Goal: Task Accomplishment & Management: Manage account settings

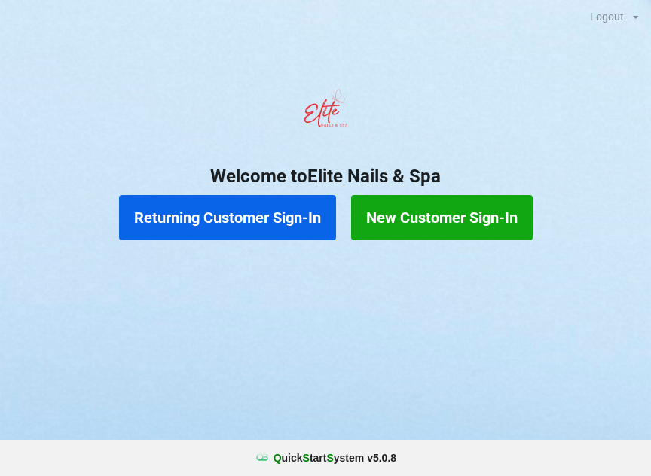
click at [262, 211] on button "Returning Customer Sign-In" at bounding box center [227, 217] width 217 height 45
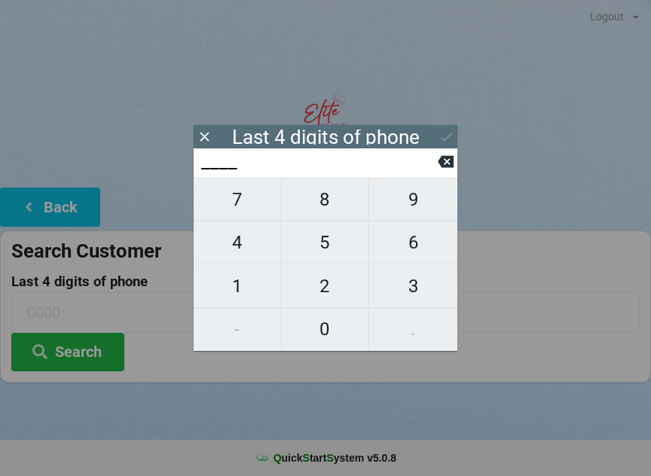
click at [318, 326] on span "0" at bounding box center [325, 330] width 87 height 32
type input "0___"
click at [247, 241] on span "4" at bounding box center [237, 243] width 87 height 32
type input "04__"
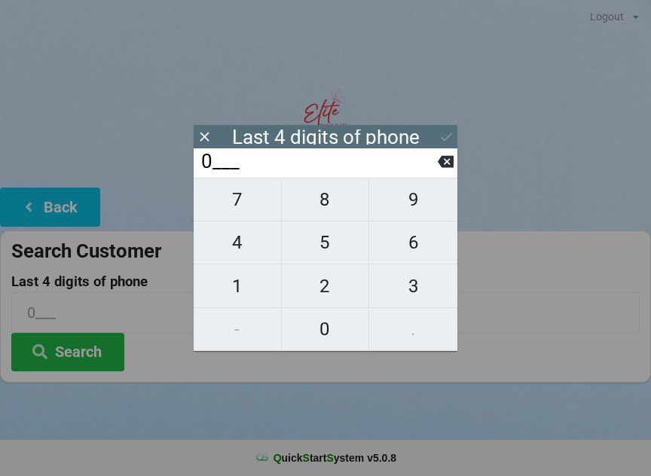
type input "04__"
click at [243, 241] on span "4" at bounding box center [237, 243] width 87 height 32
type input "044_"
click at [234, 299] on span "1" at bounding box center [237, 287] width 87 height 32
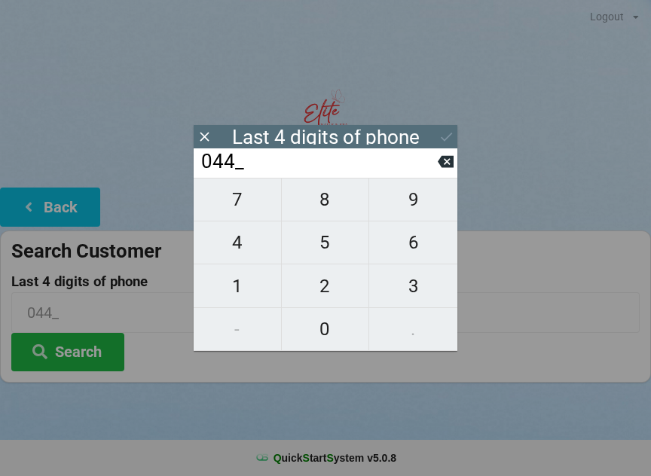
type input "0441"
click at [84, 348] on button "Search" at bounding box center [67, 352] width 113 height 38
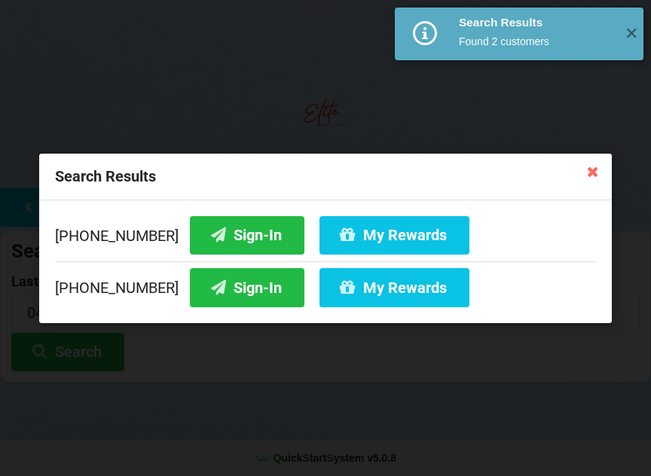
click at [372, 235] on button "My Rewards" at bounding box center [395, 235] width 150 height 38
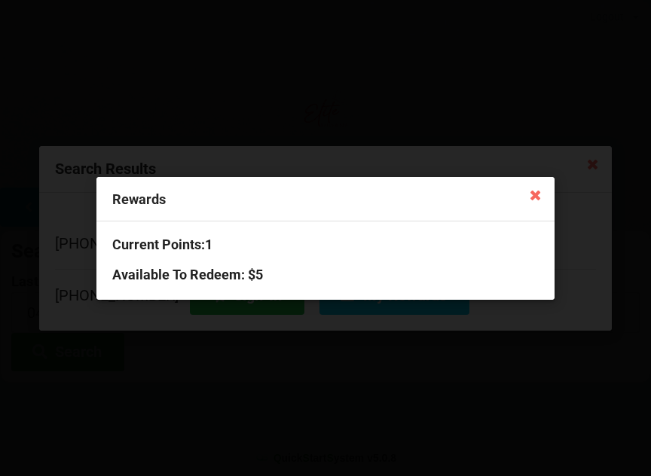
click at [532, 201] on icon at bounding box center [535, 194] width 24 height 24
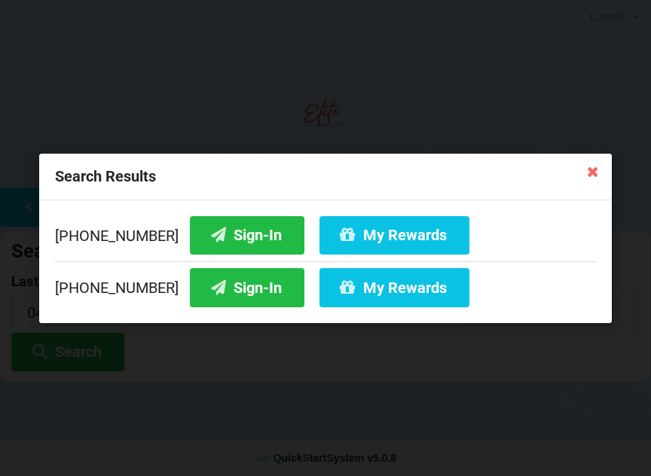
click at [231, 223] on button "Sign-In" at bounding box center [247, 235] width 115 height 38
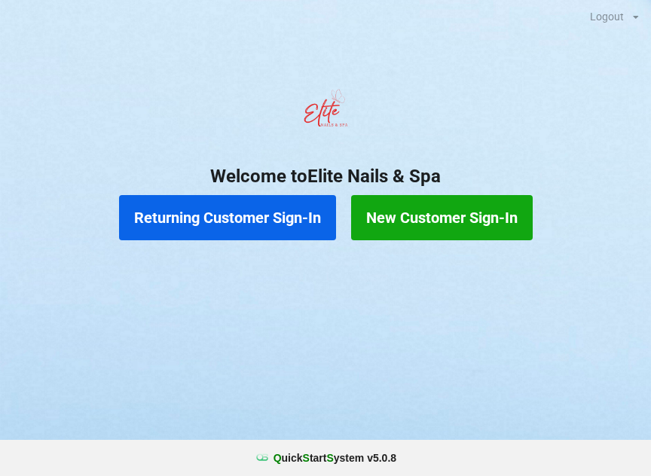
click at [472, 204] on button "New Customer Sign-In" at bounding box center [442, 217] width 182 height 45
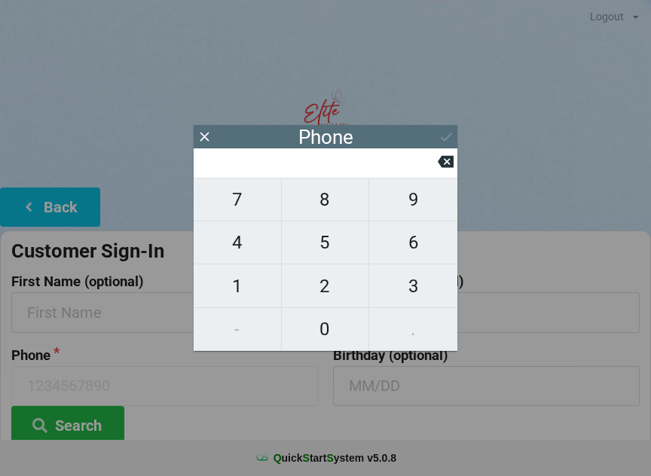
click at [425, 250] on span "6" at bounding box center [413, 243] width 88 height 32
type input "6"
click at [430, 300] on span "3" at bounding box center [413, 287] width 88 height 32
type input "63"
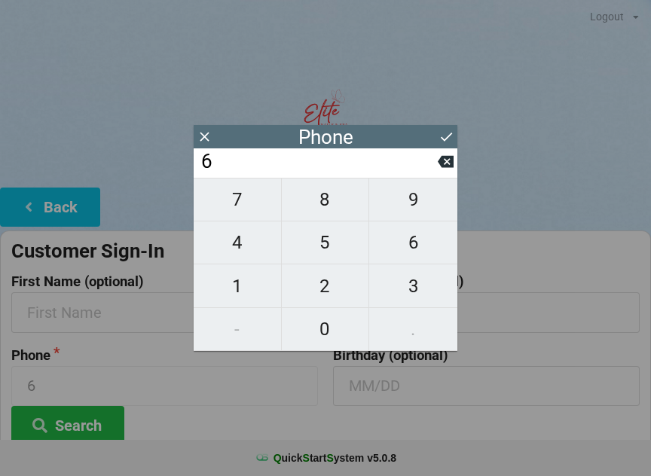
type input "63"
click at [415, 241] on span "6" at bounding box center [413, 243] width 88 height 32
type input "636"
click at [348, 198] on span "8" at bounding box center [325, 200] width 87 height 32
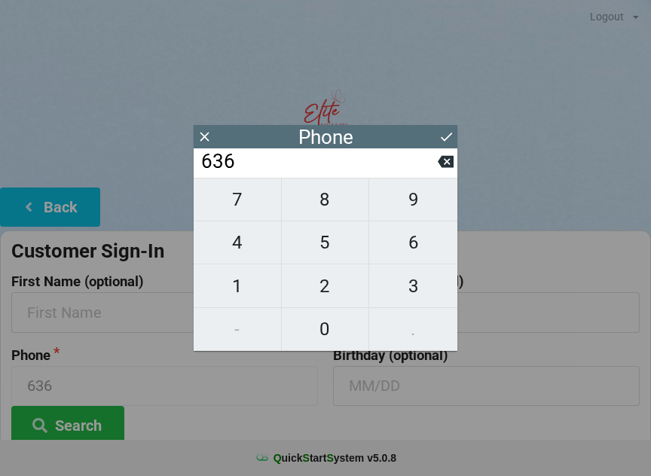
type input "6368"
click at [439, 132] on icon at bounding box center [447, 137] width 16 height 16
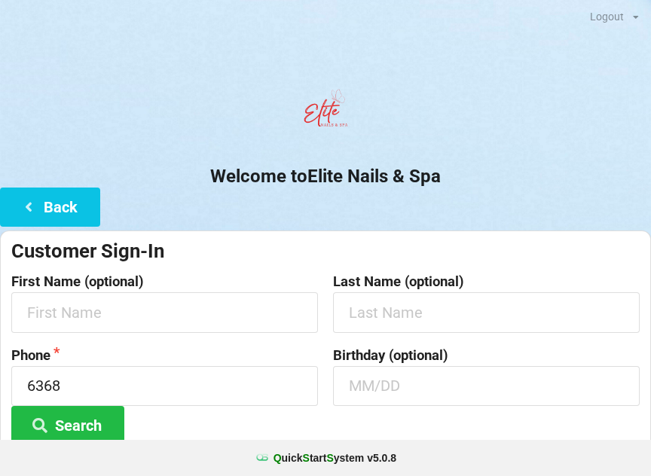
click at [75, 427] on button "Search" at bounding box center [67, 425] width 113 height 38
click at [69, 421] on button "Search" at bounding box center [67, 425] width 113 height 38
click at [54, 219] on button "Back" at bounding box center [50, 207] width 100 height 38
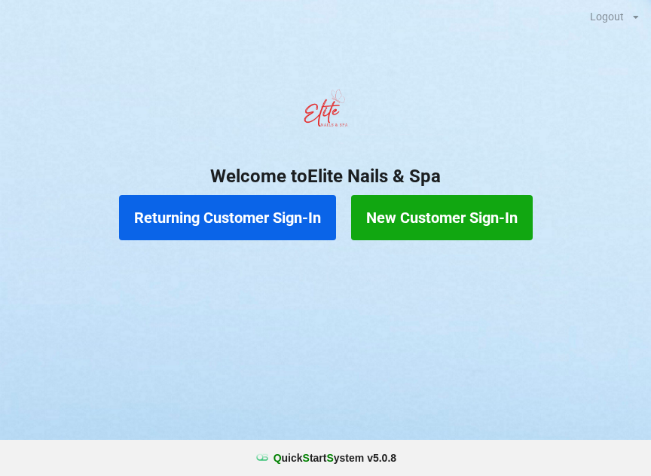
click at [198, 216] on button "Returning Customer Sign-In" at bounding box center [227, 217] width 217 height 45
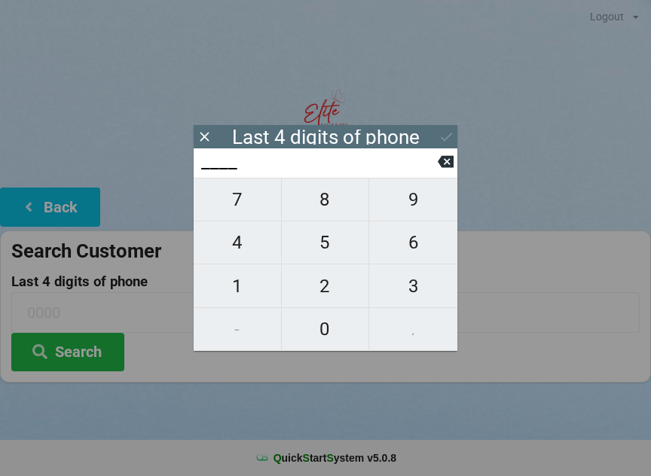
click at [414, 243] on span "6" at bounding box center [413, 243] width 88 height 32
type input "6___"
click at [409, 293] on span "3" at bounding box center [413, 287] width 88 height 32
type input "63__"
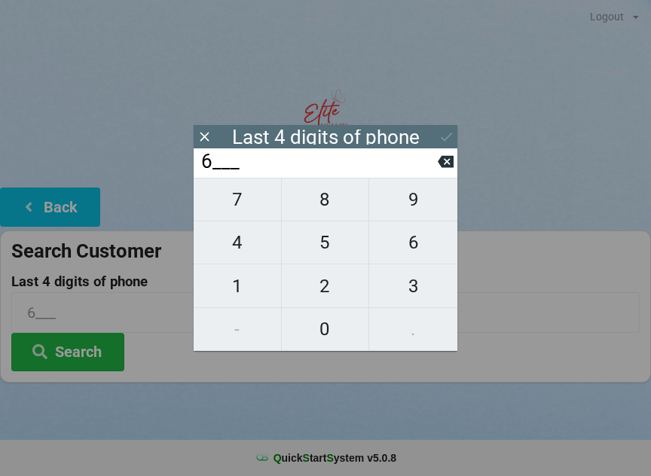
type input "63__"
click at [415, 251] on span "6" at bounding box center [413, 243] width 88 height 32
type input "636_"
click at [329, 210] on span "8" at bounding box center [325, 200] width 87 height 32
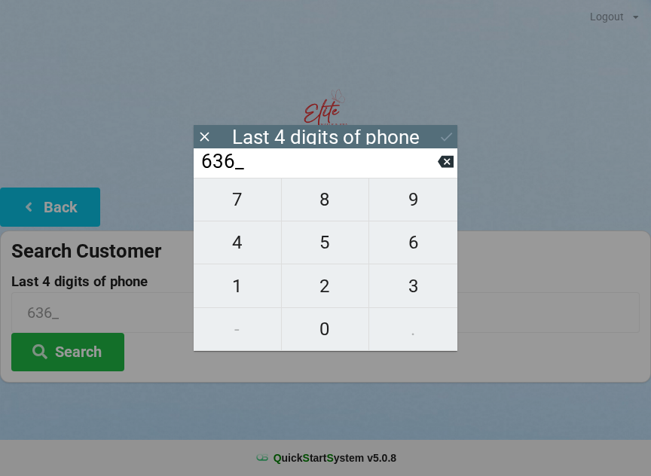
type input "6368"
click at [447, 136] on icon at bounding box center [447, 137] width 16 height 16
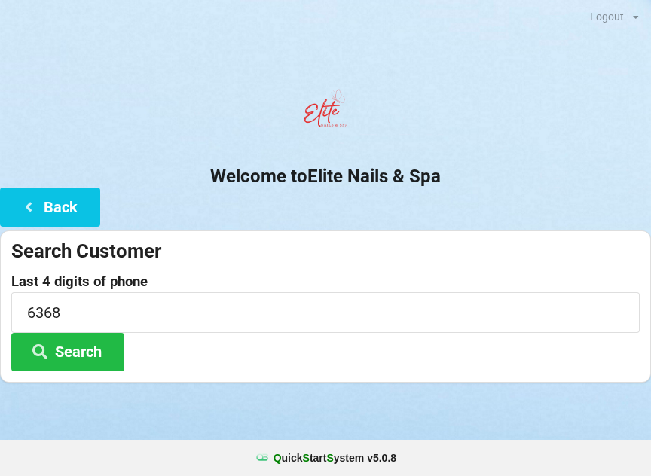
click at [79, 357] on button "Search" at bounding box center [67, 352] width 113 height 38
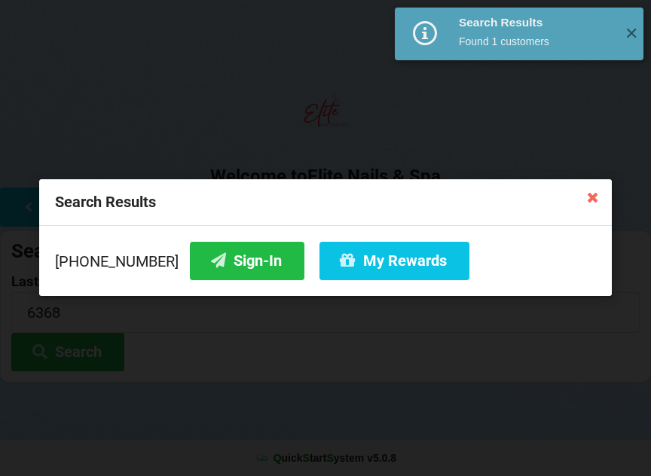
click at [214, 258] on button "Sign-In" at bounding box center [247, 261] width 115 height 38
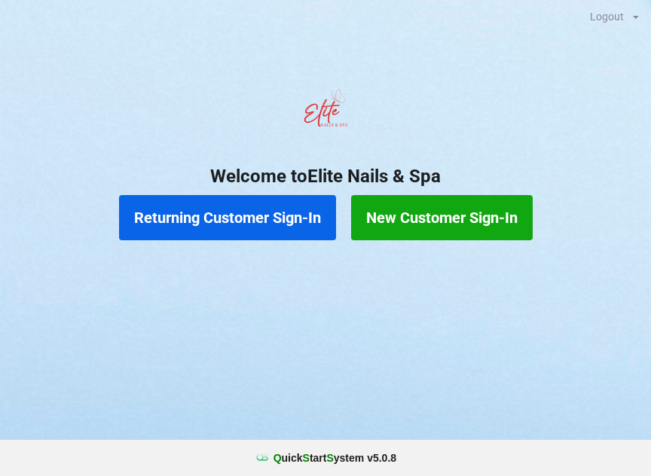
click at [258, 222] on button "Returning Customer Sign-In" at bounding box center [227, 217] width 217 height 45
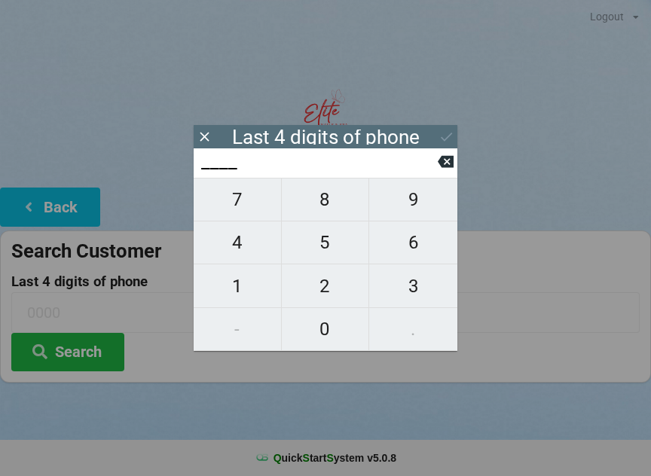
click at [337, 296] on span "2" at bounding box center [325, 287] width 87 height 32
type input "2___"
click at [256, 201] on span "7" at bounding box center [237, 200] width 87 height 32
type input "27__"
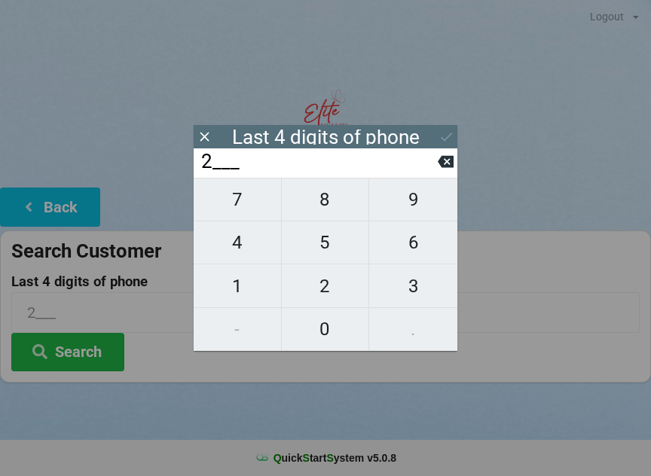
type input "27__"
click at [344, 339] on span "0" at bounding box center [325, 330] width 87 height 32
type input "270_"
click at [431, 210] on span "9" at bounding box center [413, 200] width 88 height 32
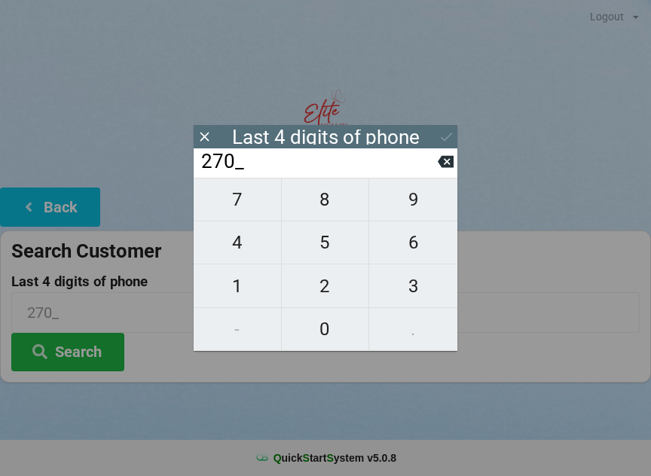
type input "2709"
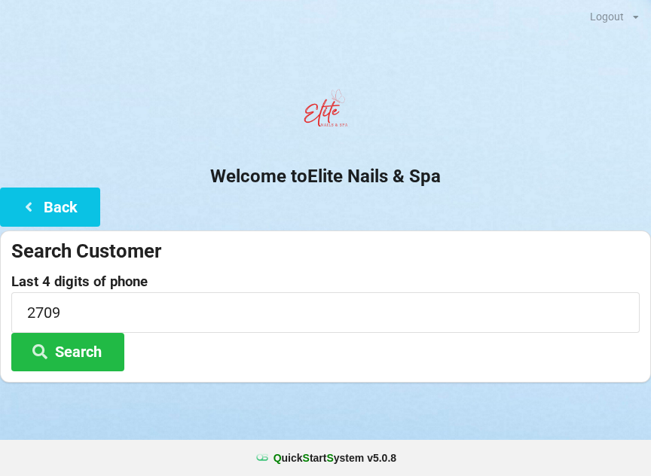
click at [101, 347] on button "Search" at bounding box center [67, 352] width 113 height 38
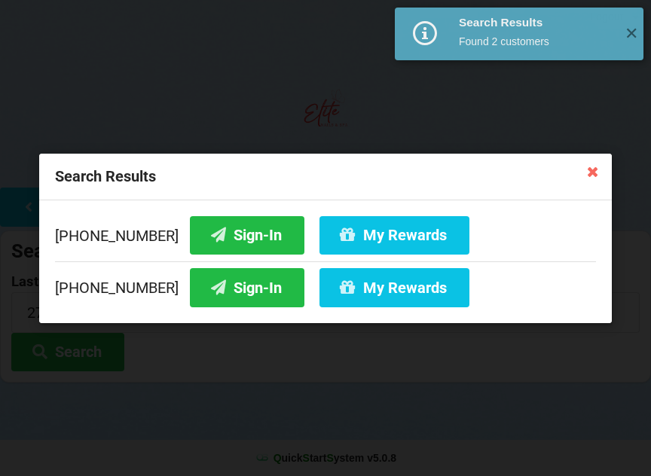
click at [234, 235] on button "Sign-In" at bounding box center [247, 235] width 115 height 38
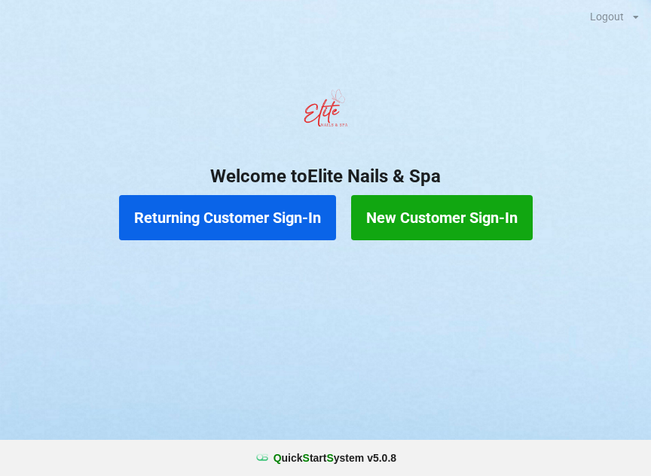
click at [235, 222] on button "Returning Customer Sign-In" at bounding box center [227, 217] width 217 height 45
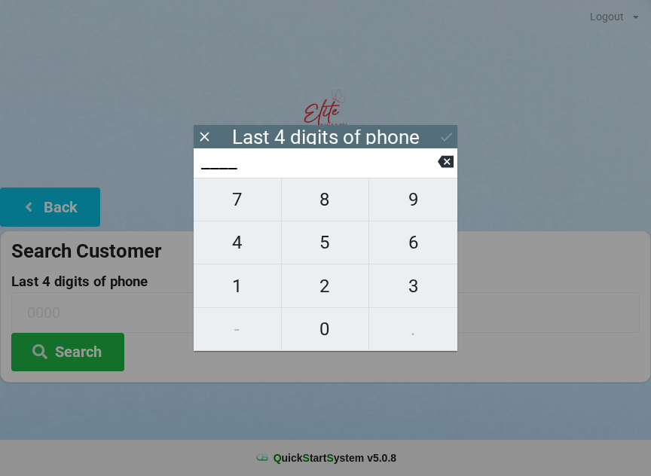
click at [325, 211] on span "8" at bounding box center [325, 200] width 87 height 32
type input "8___"
click at [445, 158] on icon at bounding box center [446, 162] width 16 height 16
click at [405, 291] on span "3" at bounding box center [413, 287] width 88 height 32
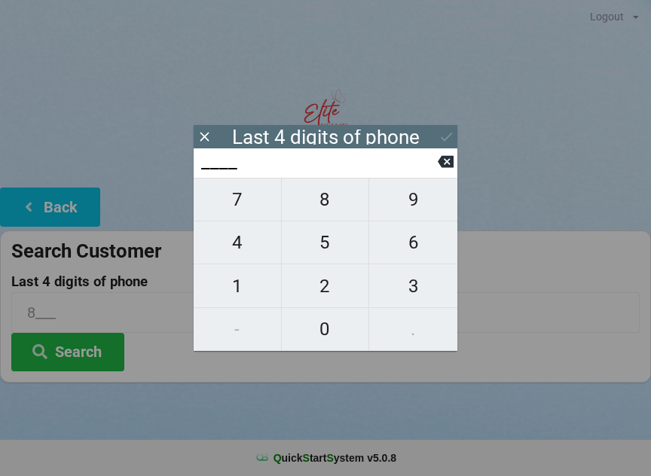
type input "3___"
click at [413, 246] on span "6" at bounding box center [413, 243] width 88 height 32
type input "36__"
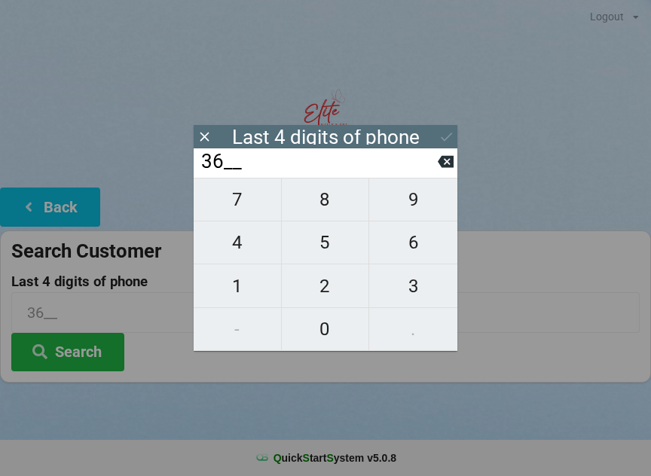
click at [332, 208] on span "8" at bounding box center [325, 200] width 87 height 32
type input "368_"
click at [315, 326] on span "0" at bounding box center [325, 330] width 87 height 32
type input "3680"
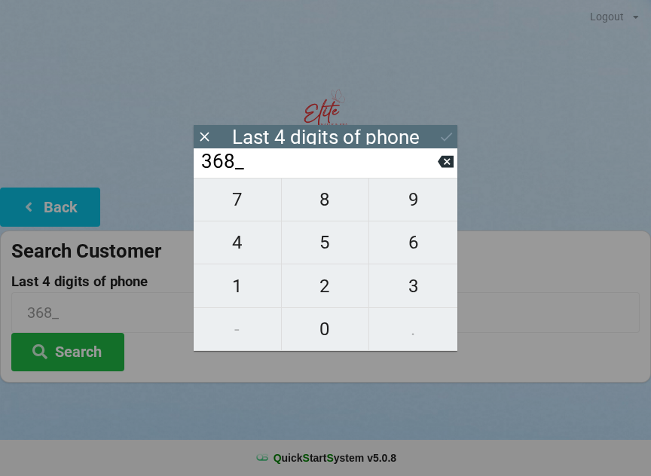
type input "3680"
click at [308, 170] on input "3680" at bounding box center [319, 162] width 238 height 24
click at [445, 164] on icon at bounding box center [446, 162] width 16 height 12
click at [326, 328] on span "0" at bounding box center [325, 330] width 87 height 32
type input "3680"
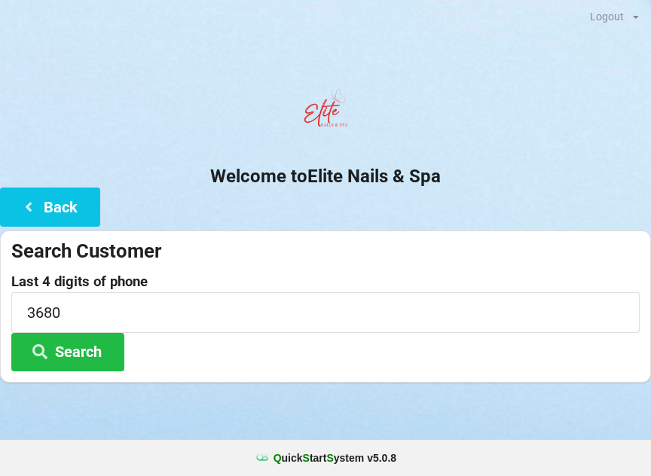
click at [504, 360] on div "Last 4 digits of phone 3680 Search" at bounding box center [325, 322] width 629 height 97
click at [62, 347] on button "Search" at bounding box center [67, 352] width 113 height 38
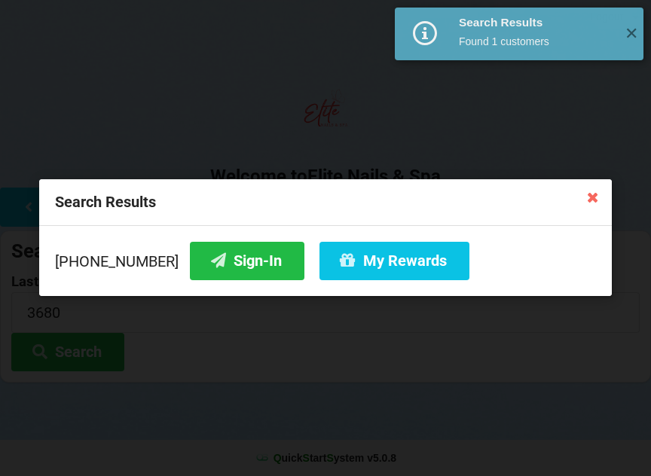
click at [225, 262] on button "Sign-In" at bounding box center [247, 261] width 115 height 38
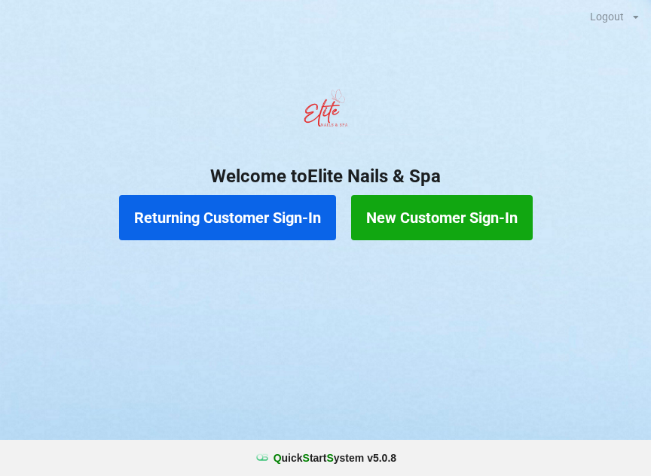
click at [424, 207] on button "New Customer Sign-In" at bounding box center [442, 217] width 182 height 45
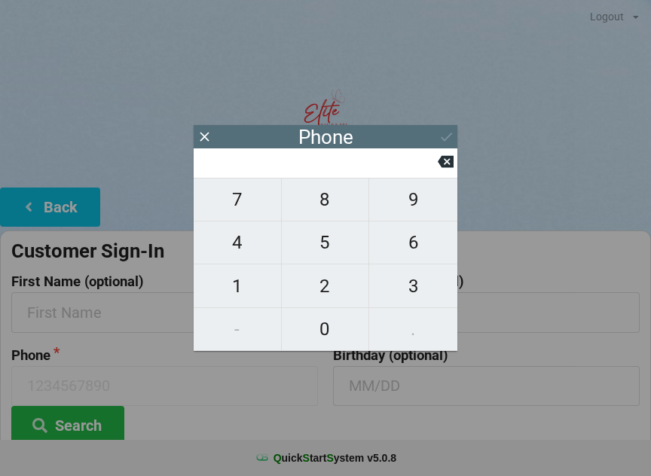
click at [229, 240] on span "4" at bounding box center [237, 243] width 87 height 32
type input "4"
click at [339, 335] on span "0" at bounding box center [325, 330] width 87 height 32
type input "40"
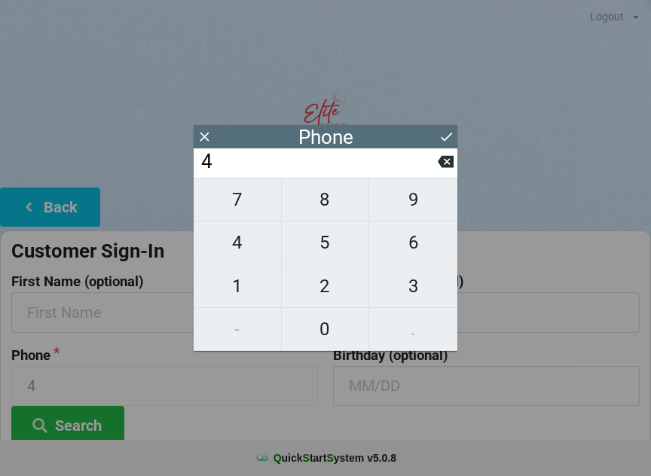
type input "40"
click at [228, 288] on span "1" at bounding box center [237, 287] width 87 height 32
type input "401"
click at [336, 256] on span "5" at bounding box center [325, 243] width 87 height 32
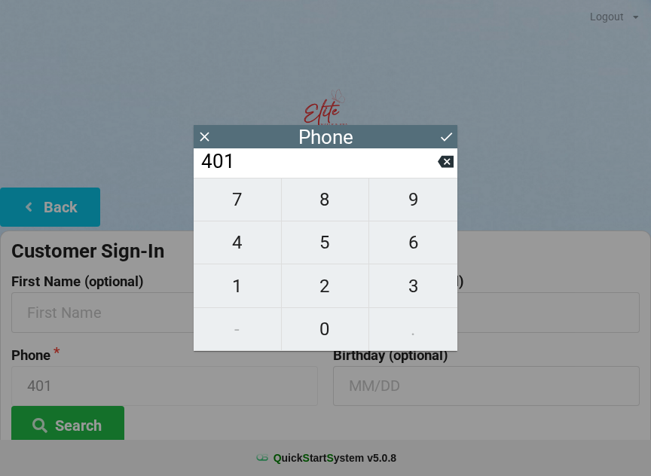
type input "4015"
click at [227, 284] on span "1" at bounding box center [237, 287] width 87 height 32
type input "40151"
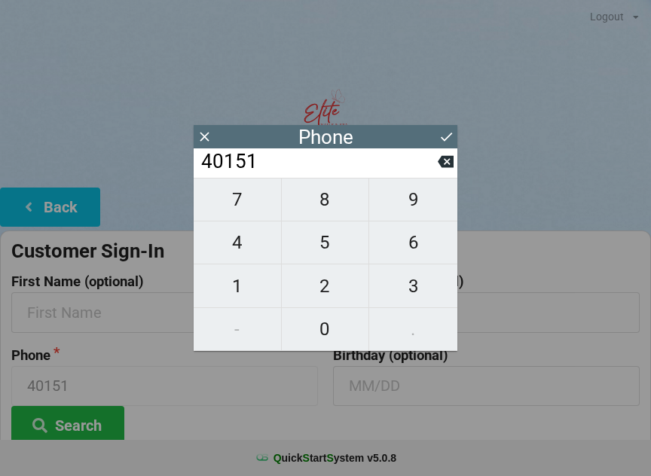
click at [445, 170] on icon at bounding box center [446, 162] width 16 height 16
click at [256, 205] on span "7" at bounding box center [237, 200] width 87 height 32
type input "40157"
click at [339, 253] on span "5" at bounding box center [325, 243] width 87 height 32
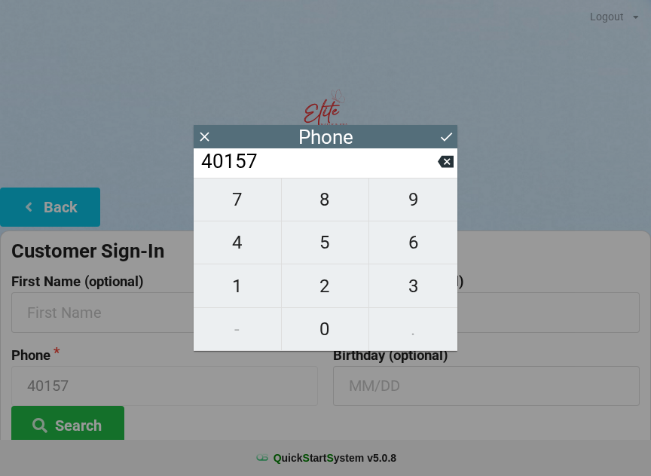
type input "401575"
click at [335, 286] on span "2" at bounding box center [325, 287] width 87 height 32
type input "4015752"
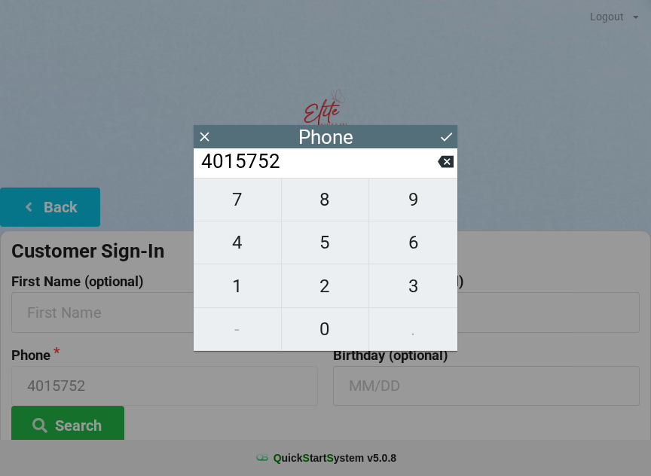
click at [413, 252] on span "6" at bounding box center [413, 243] width 88 height 32
type input "40157526"
click at [325, 243] on span "5" at bounding box center [325, 243] width 87 height 32
type input "401575265"
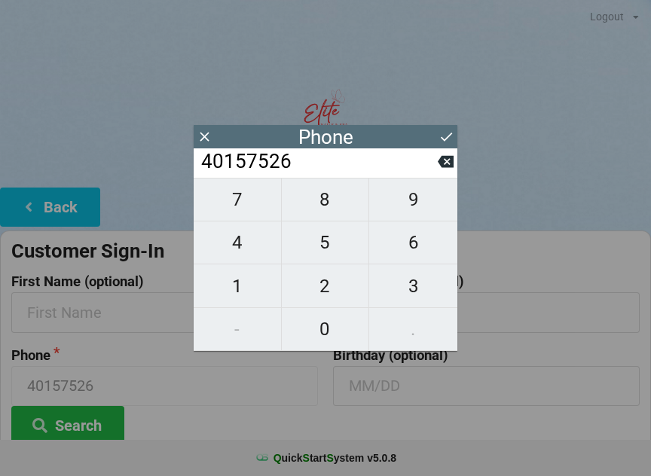
type input "401575265"
click at [403, 286] on span "3" at bounding box center [413, 287] width 88 height 32
type input "4015752653"
click at [442, 168] on icon at bounding box center [446, 162] width 16 height 12
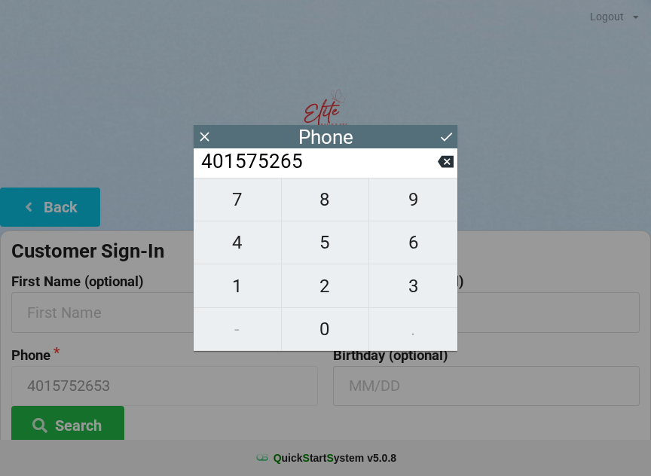
click at [446, 169] on icon at bounding box center [446, 162] width 16 height 16
click at [443, 168] on icon at bounding box center [446, 162] width 16 height 12
click at [445, 164] on icon at bounding box center [446, 162] width 16 height 16
click at [442, 166] on icon at bounding box center [446, 162] width 16 height 12
click at [442, 162] on icon at bounding box center [446, 162] width 16 height 12
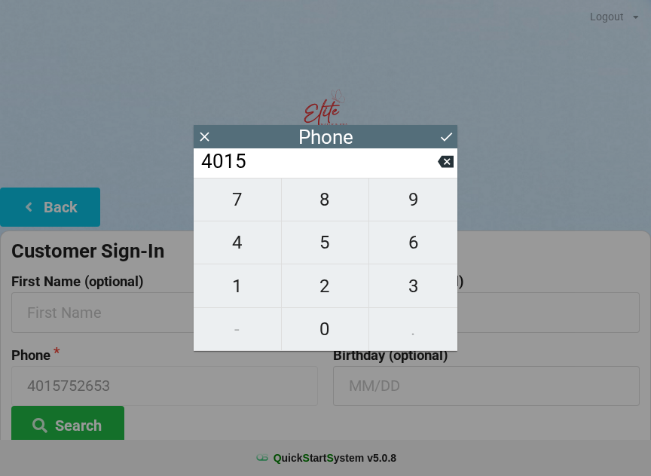
click at [440, 166] on icon at bounding box center [446, 162] width 16 height 12
click at [446, 158] on icon at bounding box center [446, 162] width 16 height 16
click at [230, 207] on span "7" at bounding box center [237, 200] width 87 height 32
type input "407"
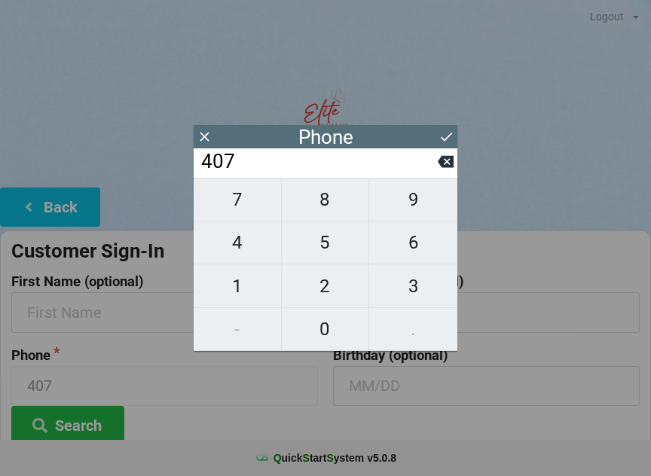
click at [341, 253] on span "5" at bounding box center [325, 243] width 87 height 32
type input "4075"
click at [238, 213] on span "7" at bounding box center [237, 200] width 87 height 32
type input "40757"
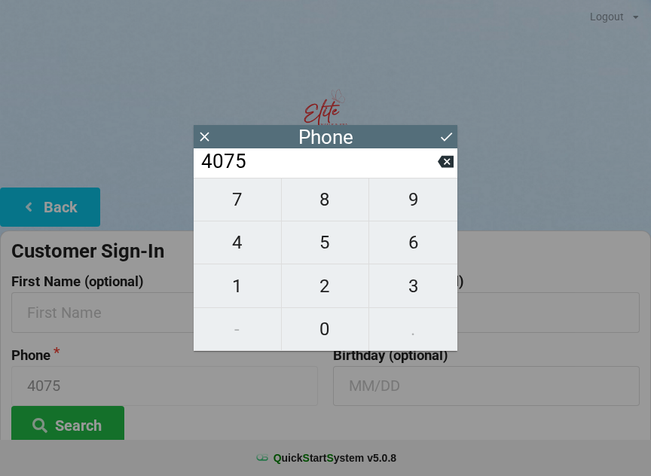
type input "40757"
click at [336, 251] on span "5" at bounding box center [325, 243] width 87 height 32
type input "407575"
click at [340, 297] on span "2" at bounding box center [325, 287] width 87 height 32
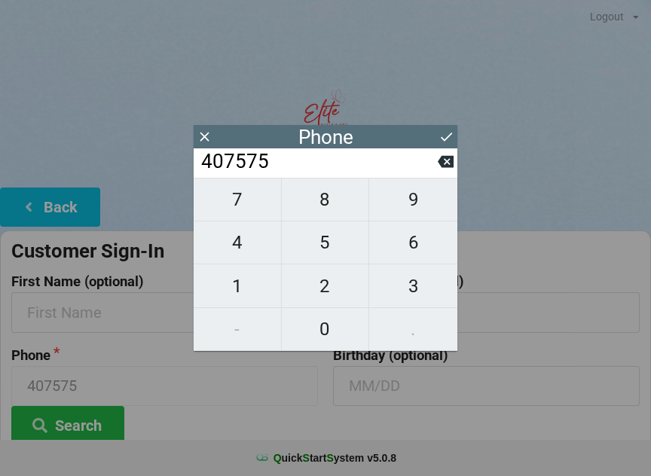
type input "4075752"
click at [410, 250] on span "6" at bounding box center [413, 243] width 88 height 32
type input "40757526"
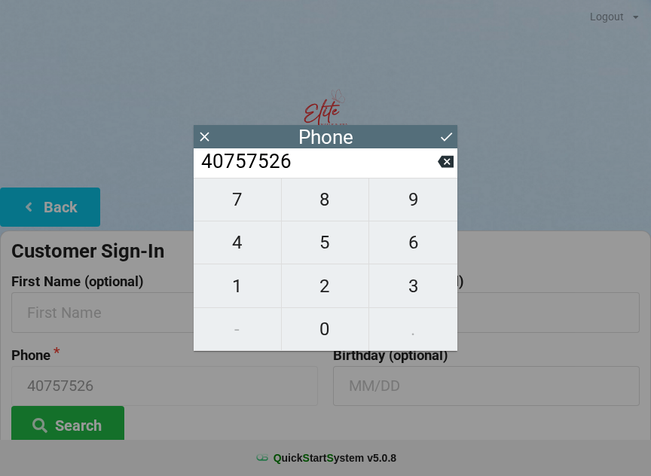
click at [333, 253] on span "5" at bounding box center [325, 243] width 87 height 32
type input "407575265"
click at [328, 289] on span "2" at bounding box center [325, 287] width 87 height 32
type input "4075752652"
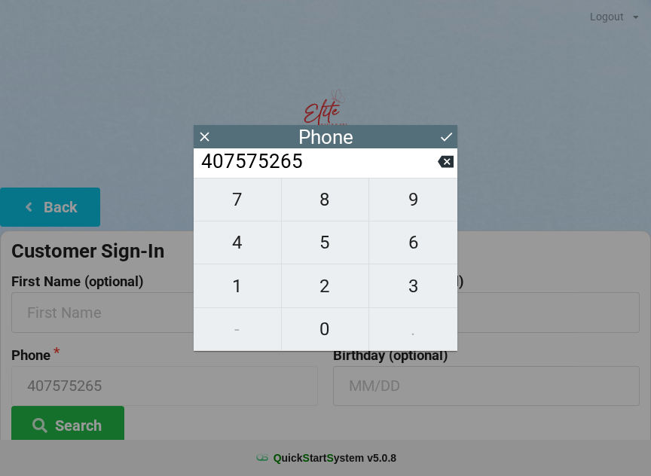
type input "4075752652"
click at [449, 129] on icon at bounding box center [447, 137] width 16 height 16
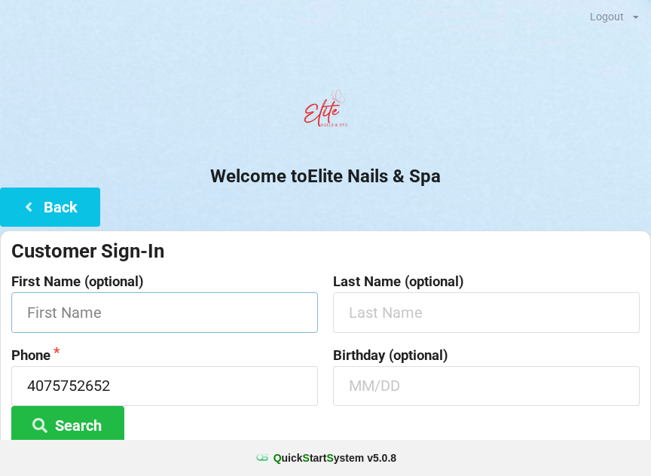
click at [66, 317] on input "text" at bounding box center [164, 312] width 307 height 40
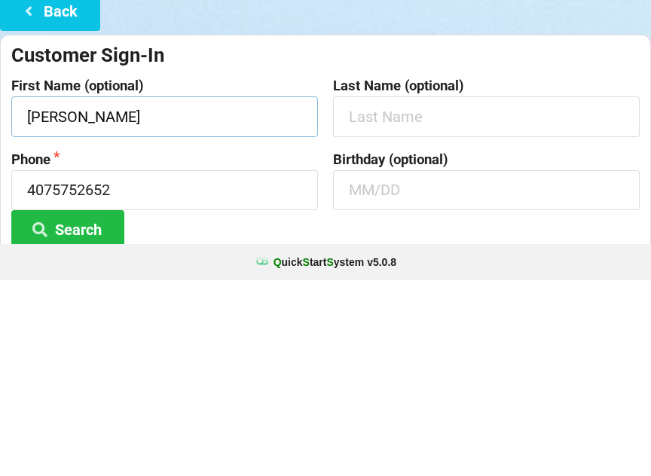
type input "[PERSON_NAME]"
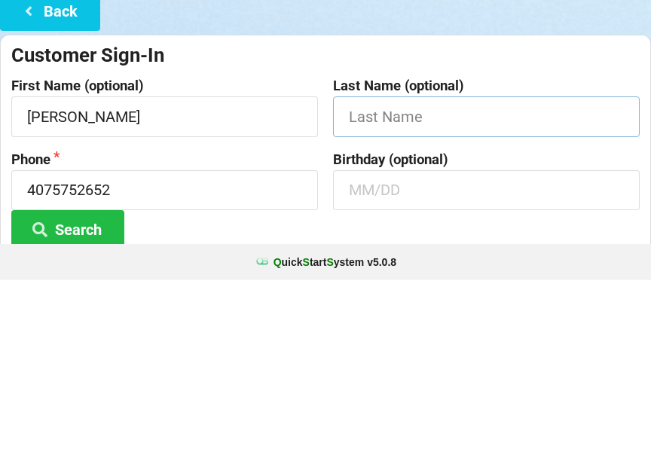
click at [486, 292] on input "text" at bounding box center [486, 312] width 307 height 40
type input "[PERSON_NAME]"
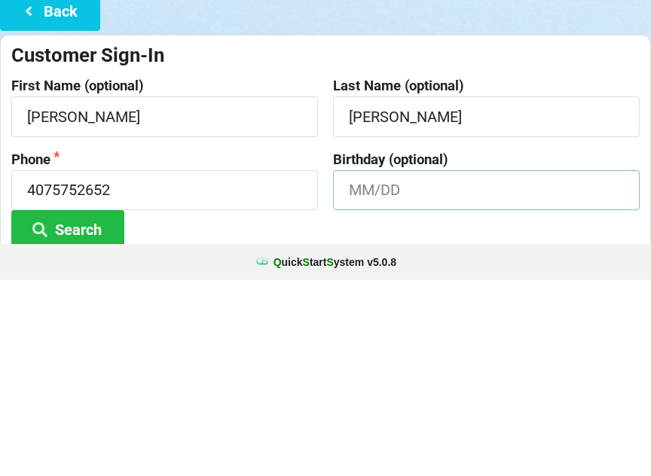
click at [439, 366] on input "text" at bounding box center [486, 386] width 307 height 40
click at [68, 406] on button "Search" at bounding box center [67, 425] width 113 height 38
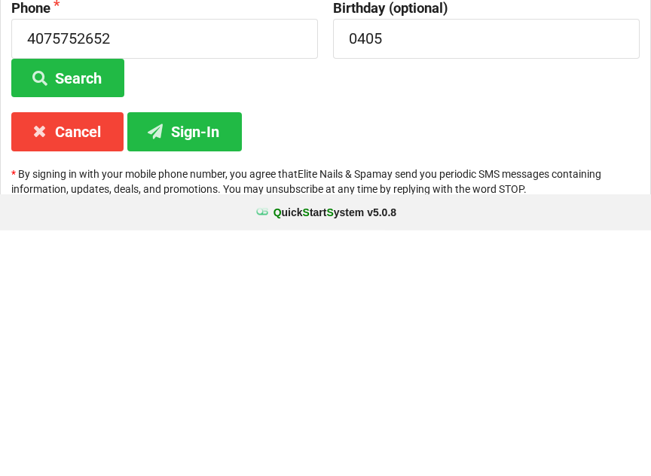
click at [201, 358] on button "Sign-In" at bounding box center [184, 377] width 115 height 38
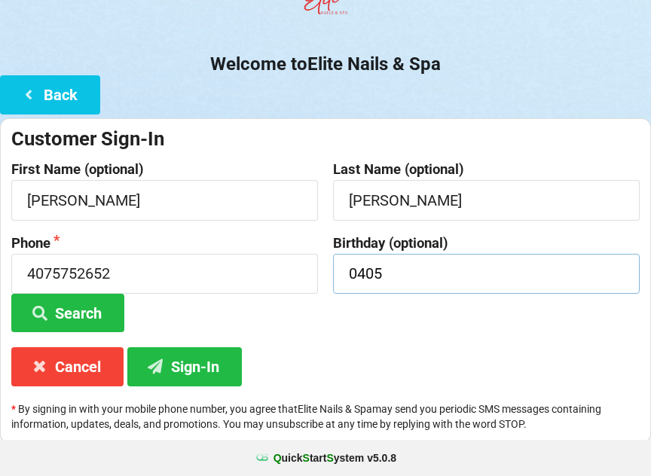
click at [479, 281] on input "0405" at bounding box center [486, 274] width 307 height 40
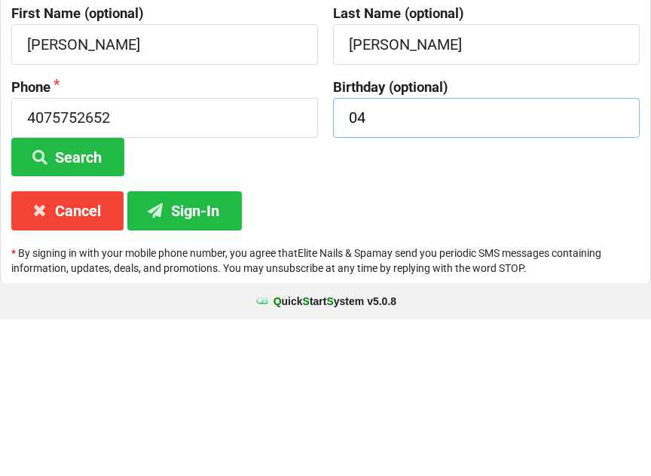
type input "0"
click at [194, 348] on button "Sign-In" at bounding box center [184, 367] width 115 height 38
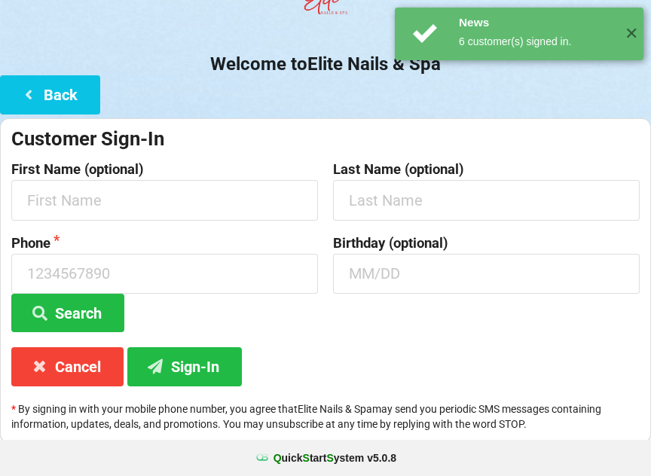
scroll to position [0, 0]
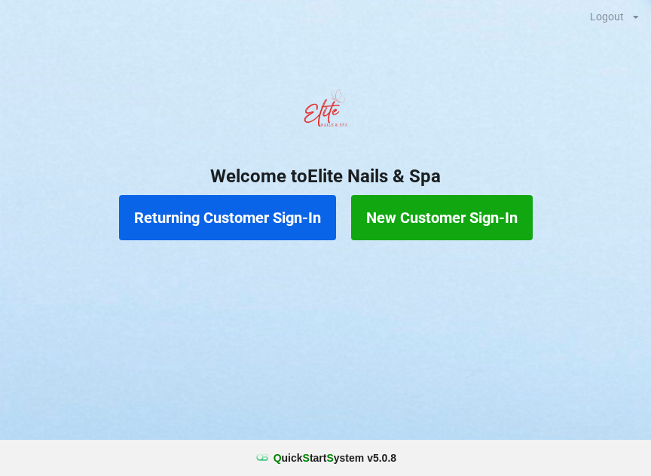
click at [229, 218] on button "Returning Customer Sign-In" at bounding box center [227, 217] width 217 height 45
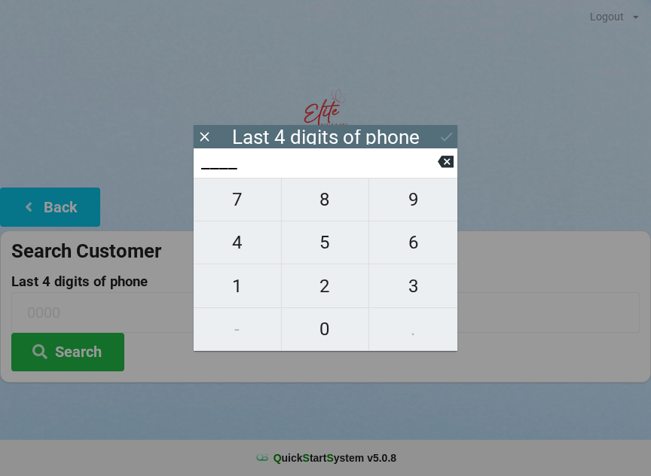
click at [243, 288] on span "1" at bounding box center [237, 287] width 87 height 32
type input "1___"
click at [237, 289] on span "1" at bounding box center [237, 287] width 87 height 32
type input "11__"
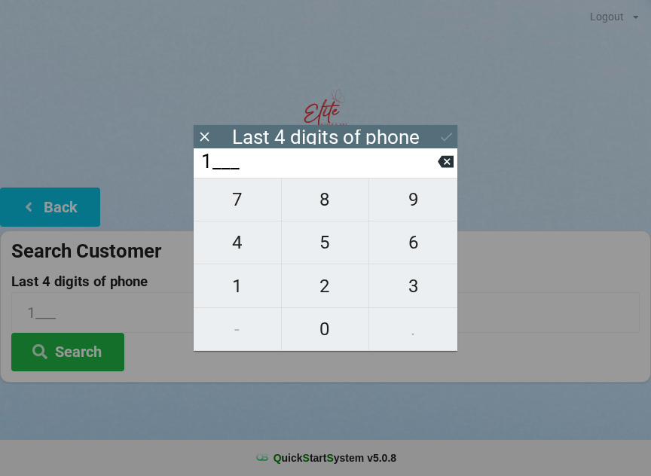
type input "11__"
click at [330, 339] on span "0" at bounding box center [325, 330] width 87 height 32
type input "110_"
click at [335, 207] on span "8" at bounding box center [325, 200] width 87 height 32
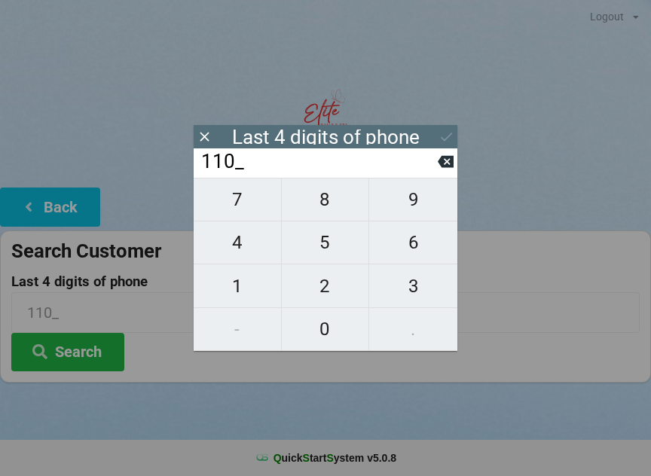
type input "1108"
click at [84, 349] on button "Search" at bounding box center [67, 352] width 113 height 38
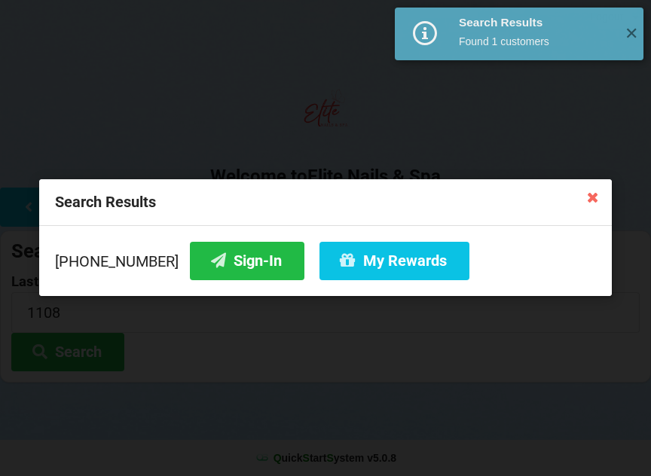
click at [225, 277] on button "Sign-In" at bounding box center [247, 261] width 115 height 38
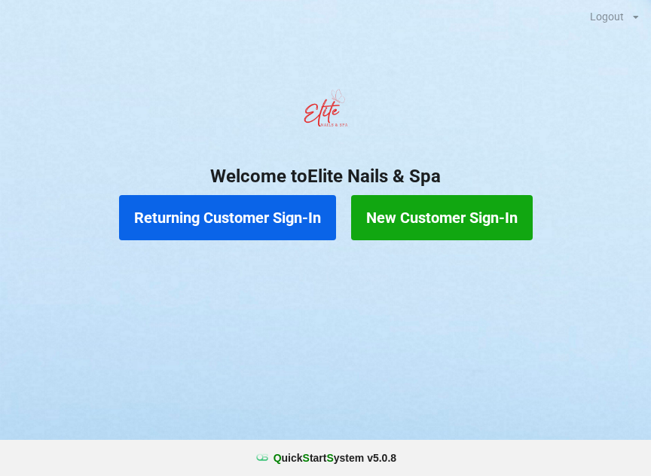
click at [244, 221] on button "Returning Customer Sign-In" at bounding box center [227, 217] width 217 height 45
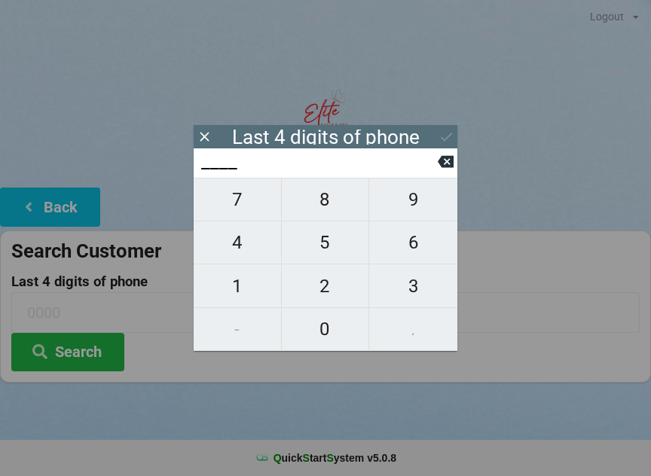
click at [231, 243] on span "4" at bounding box center [237, 243] width 87 height 32
type input "4___"
click at [336, 326] on span "0" at bounding box center [325, 330] width 87 height 32
type input "40__"
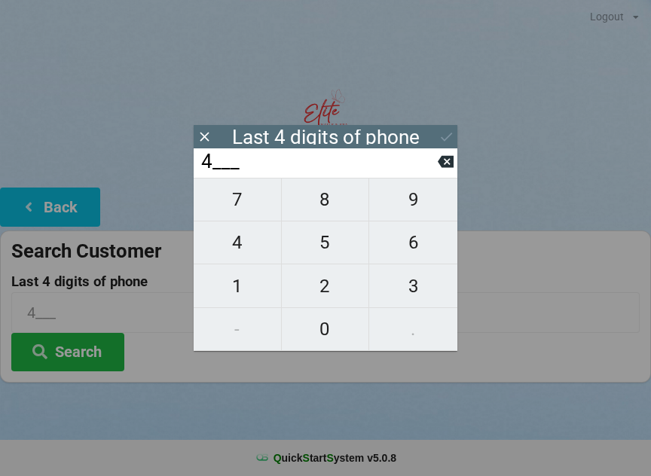
type input "40__"
click at [233, 202] on span "7" at bounding box center [237, 200] width 87 height 32
type input "407_"
click at [415, 292] on span "3" at bounding box center [413, 287] width 88 height 32
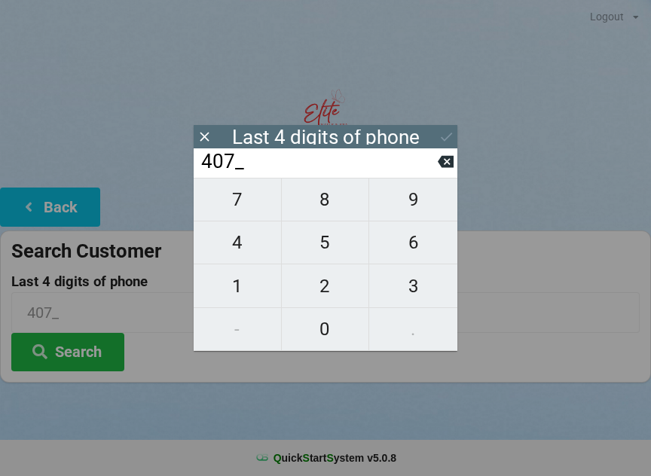
type input "4073"
click at [332, 328] on div "7 8 9 4 5 6 1 2 3 - 0 ." at bounding box center [326, 264] width 264 height 173
click at [241, 201] on div "7 8 9 4 5 6 1 2 3 - 0 ." at bounding box center [326, 264] width 264 height 173
click at [446, 170] on icon at bounding box center [446, 162] width 16 height 16
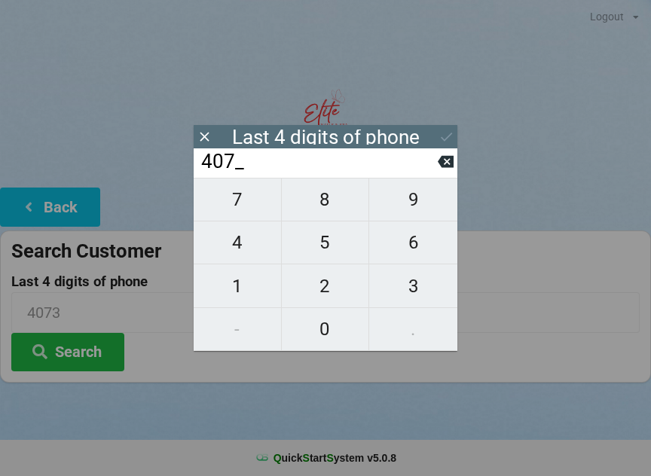
click at [444, 166] on icon at bounding box center [446, 162] width 16 height 12
click at [442, 163] on icon at bounding box center [446, 162] width 16 height 12
click at [446, 167] on icon at bounding box center [446, 162] width 16 height 12
click at [423, 283] on span "3" at bounding box center [413, 287] width 88 height 32
type input "3___"
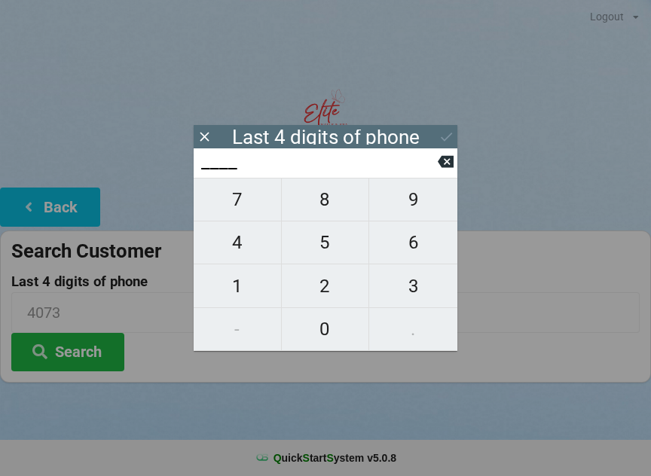
type input "3___"
click at [332, 333] on span "0" at bounding box center [325, 330] width 87 height 32
type input "30__"
click at [235, 199] on span "7" at bounding box center [237, 200] width 87 height 32
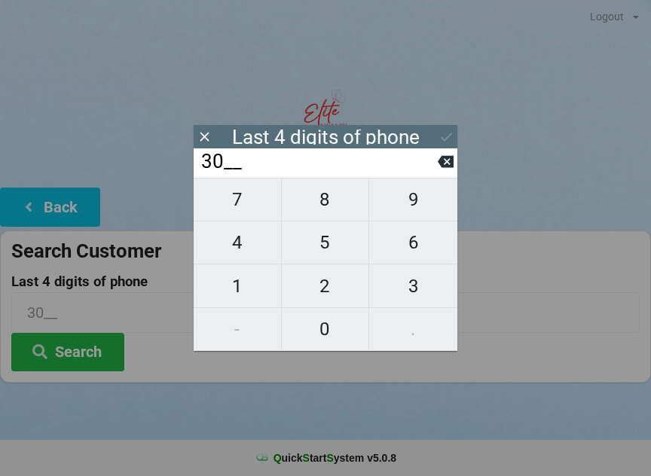
type input "307_"
click at [234, 199] on span "7" at bounding box center [237, 200] width 87 height 32
type input "3077"
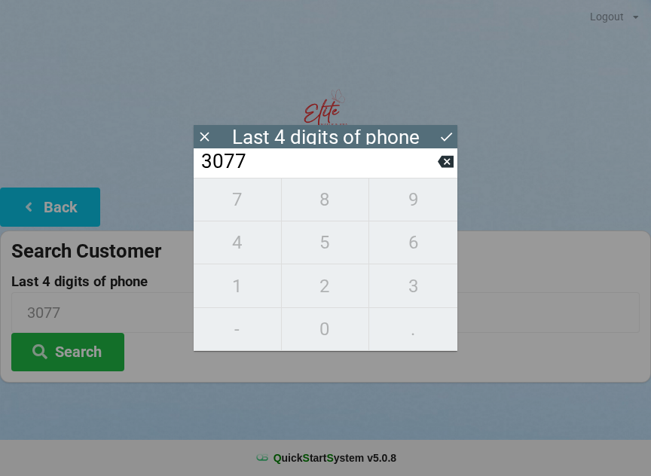
click at [400, 171] on input "3077" at bounding box center [319, 162] width 238 height 24
click at [107, 354] on button "Search" at bounding box center [67, 352] width 113 height 38
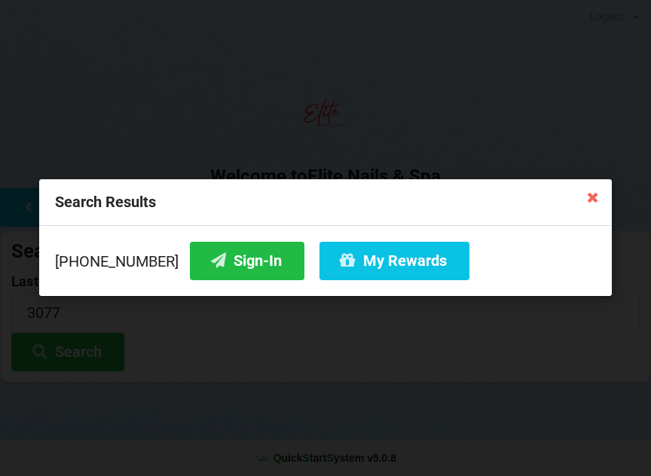
click at [248, 271] on button "Sign-In" at bounding box center [247, 261] width 115 height 38
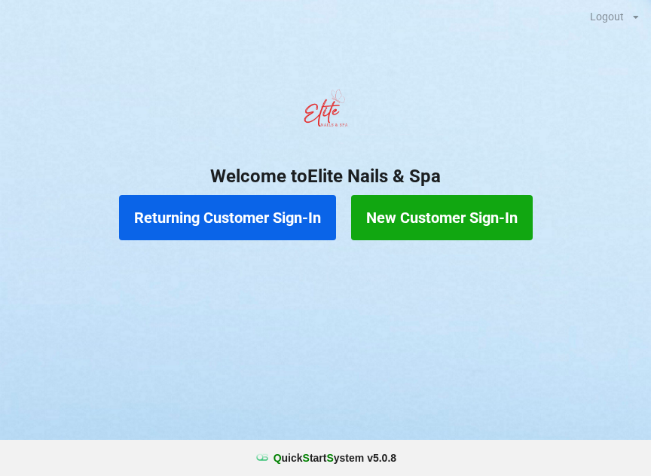
click at [198, 222] on button "Returning Customer Sign-In" at bounding box center [227, 217] width 217 height 45
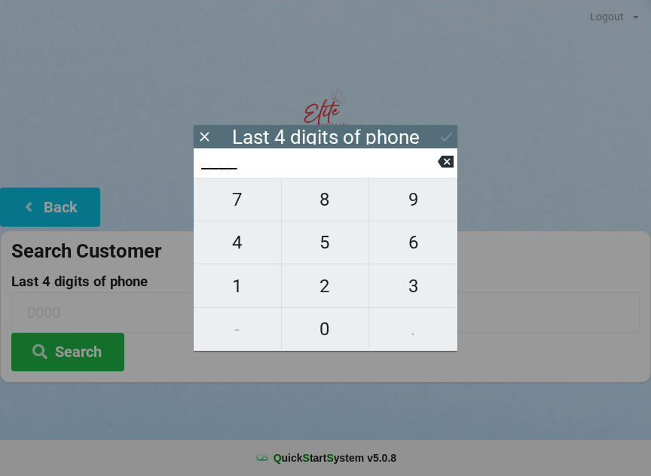
click at [425, 299] on span "3" at bounding box center [413, 287] width 88 height 32
type input "3___"
click at [323, 299] on span "2" at bounding box center [325, 287] width 87 height 32
type input "32__"
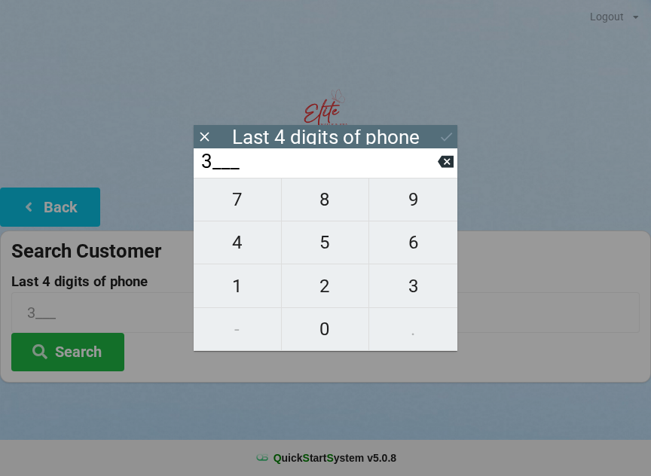
type input "32__"
click at [401, 287] on span "3" at bounding box center [413, 287] width 88 height 32
type input "323_"
click at [247, 289] on span "1" at bounding box center [237, 287] width 87 height 32
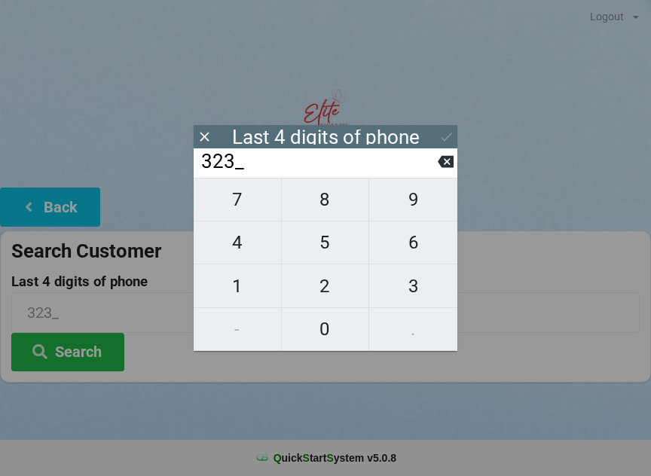
type input "3231"
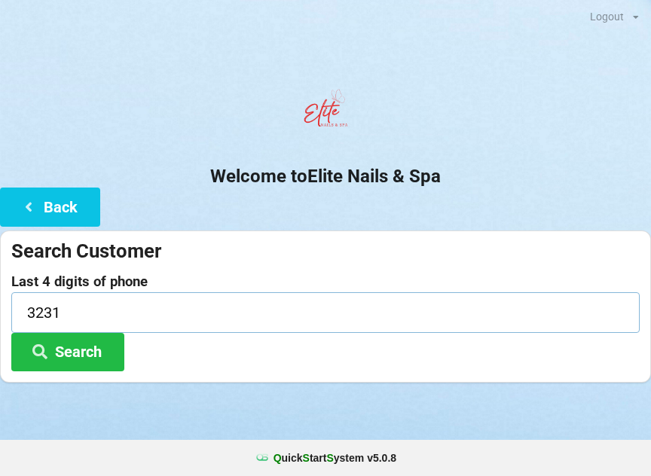
click at [517, 292] on input "3231" at bounding box center [325, 312] width 629 height 40
click at [354, 116] on img at bounding box center [326, 112] width 60 height 60
click at [81, 347] on button "Search" at bounding box center [67, 352] width 113 height 38
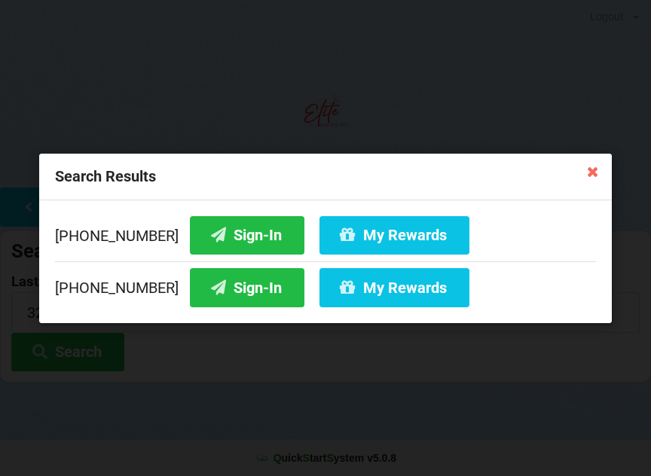
click at [343, 287] on button "My Rewards" at bounding box center [395, 287] width 150 height 38
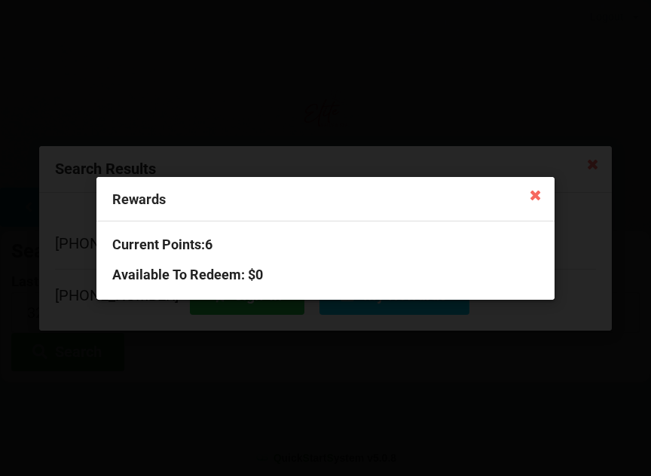
click at [259, 375] on div "Rewards Current Points: 6 Available To Redeem : $0" at bounding box center [325, 238] width 651 height 476
click at [541, 179] on div "Rewards" at bounding box center [325, 199] width 458 height 44
click at [533, 198] on icon at bounding box center [535, 194] width 24 height 24
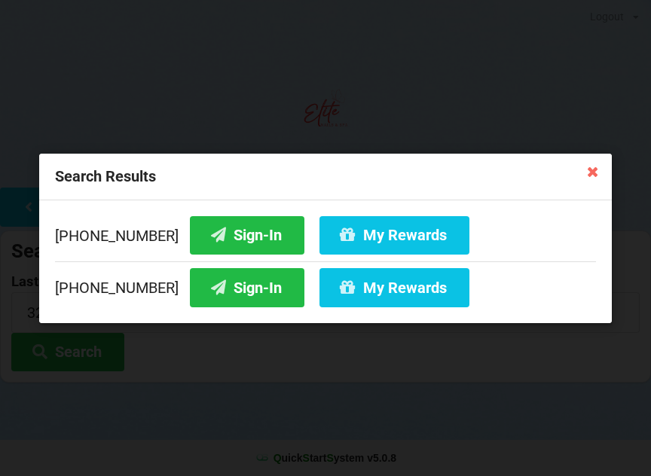
click at [375, 228] on button "My Rewards" at bounding box center [395, 235] width 150 height 38
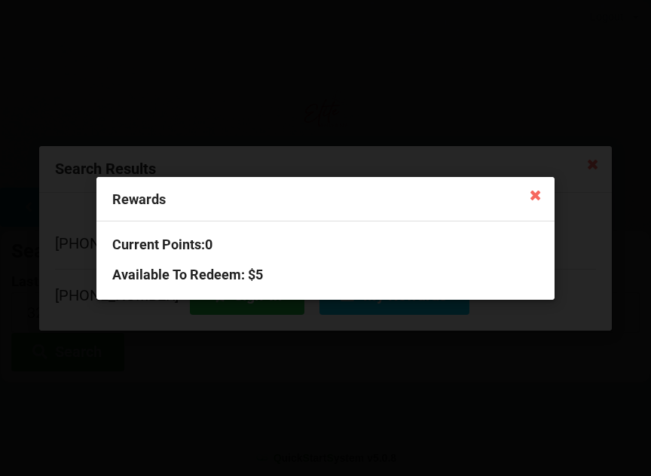
click at [283, 277] on h3 "Available To Redeem : $5" at bounding box center [325, 274] width 427 height 17
click at [274, 343] on div "Rewards Current Points: 0 Available To Redeem : $5" at bounding box center [325, 238] width 651 height 476
click at [530, 194] on icon at bounding box center [535, 194] width 24 height 24
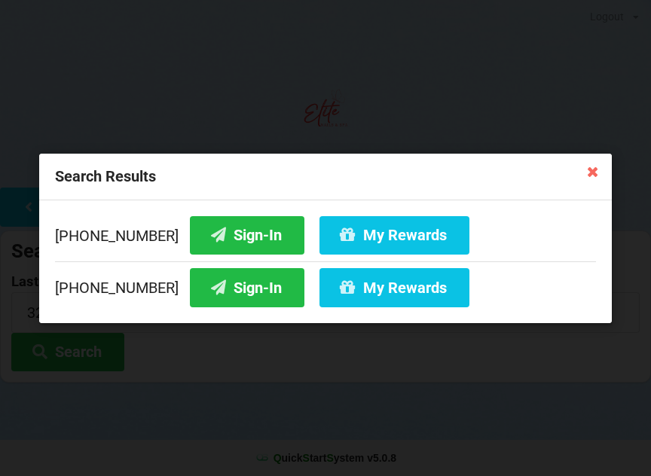
click at [230, 225] on button "Sign-In" at bounding box center [247, 235] width 115 height 38
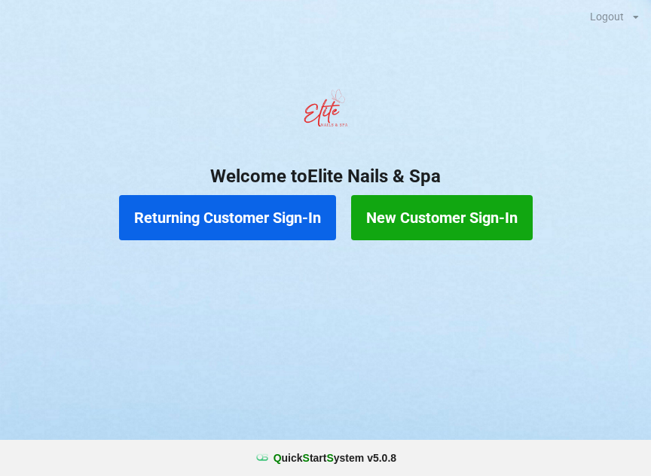
click at [181, 202] on button "Returning Customer Sign-In" at bounding box center [227, 217] width 217 height 45
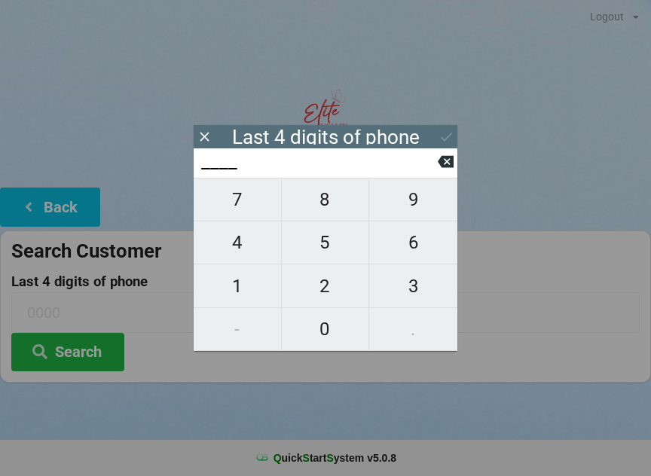
click at [242, 250] on span "4" at bounding box center [237, 243] width 87 height 32
type input "4___"
click at [328, 329] on span "0" at bounding box center [325, 330] width 87 height 32
type input "40__"
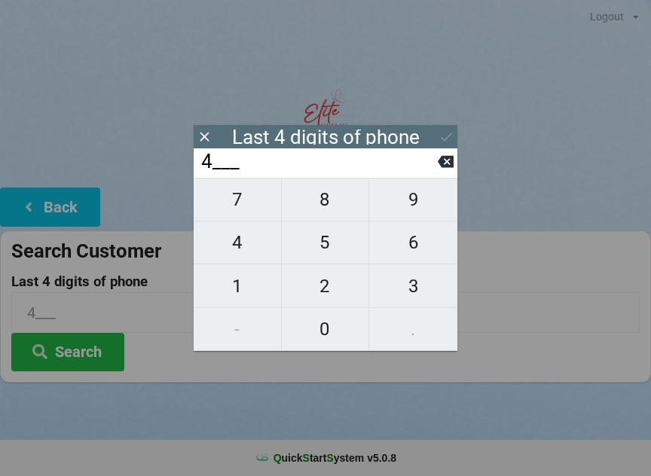
type input "40__"
click at [234, 243] on span "4" at bounding box center [237, 243] width 87 height 32
type input "404_"
click at [407, 241] on span "6" at bounding box center [413, 243] width 88 height 32
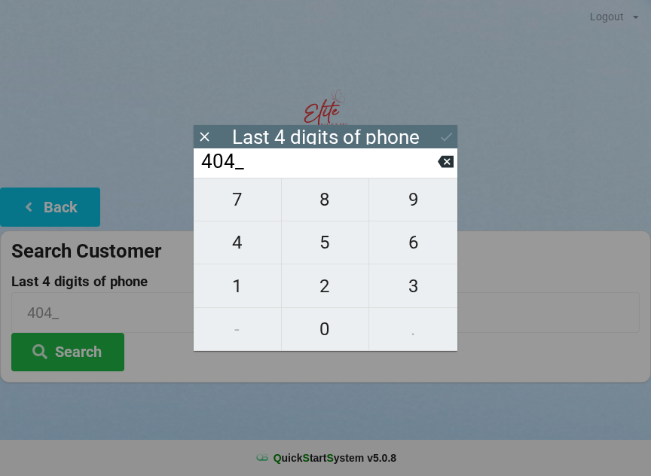
type input "4046"
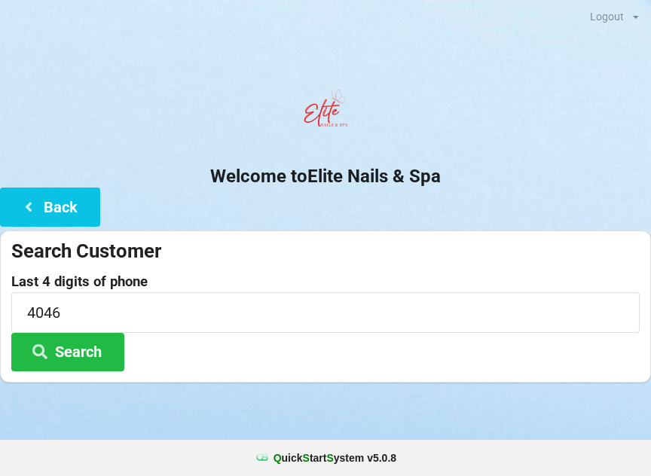
click at [78, 344] on button "Search" at bounding box center [67, 352] width 113 height 38
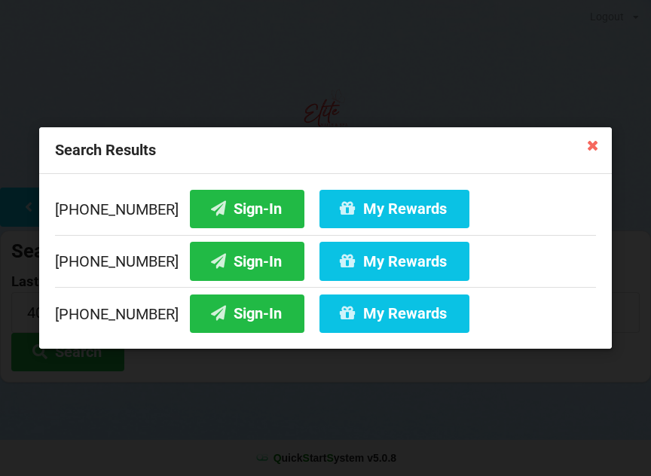
click at [217, 257] on button "Sign-In" at bounding box center [247, 261] width 115 height 38
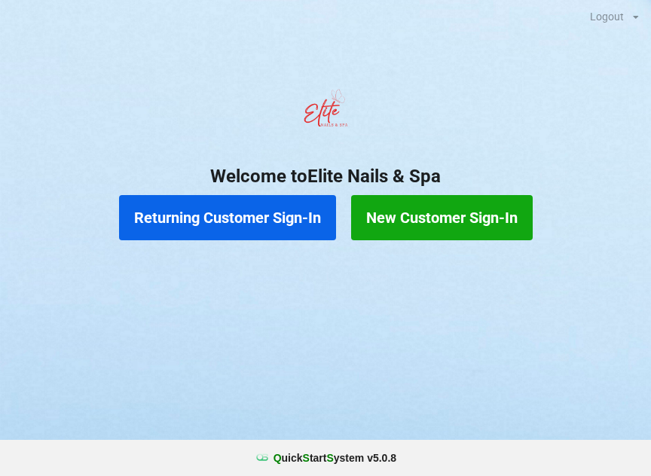
click at [251, 219] on button "Returning Customer Sign-In" at bounding box center [227, 217] width 217 height 45
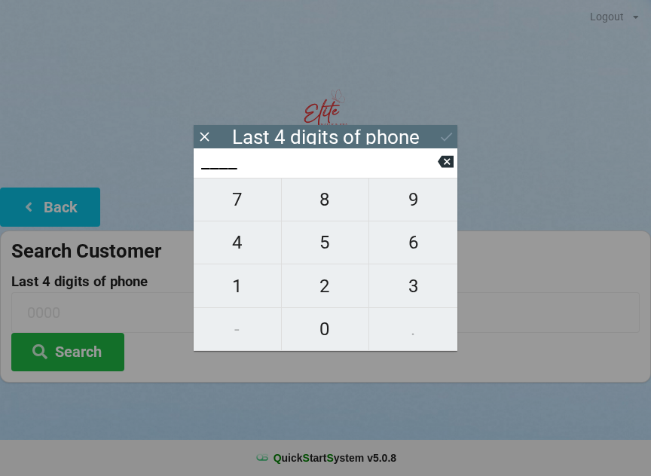
click at [330, 296] on span "2" at bounding box center [325, 287] width 87 height 32
type input "2___"
click at [421, 208] on span "9" at bounding box center [413, 200] width 88 height 32
type input "29__"
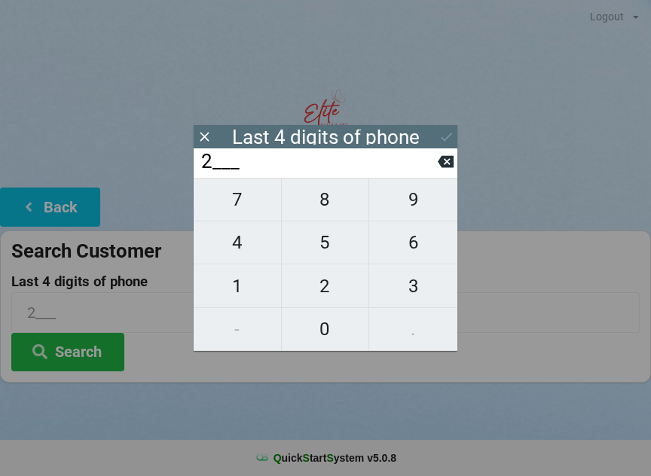
type input "29__"
click at [444, 156] on button at bounding box center [446, 162] width 16 height 20
click at [338, 257] on span "5" at bounding box center [325, 243] width 87 height 32
type input "25__"
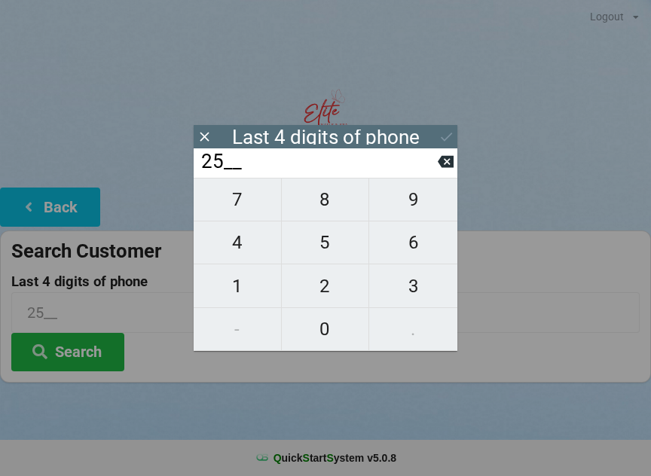
click at [432, 213] on span "9" at bounding box center [413, 200] width 88 height 32
type input "259_"
click at [338, 203] on span "8" at bounding box center [325, 200] width 87 height 32
type input "2598"
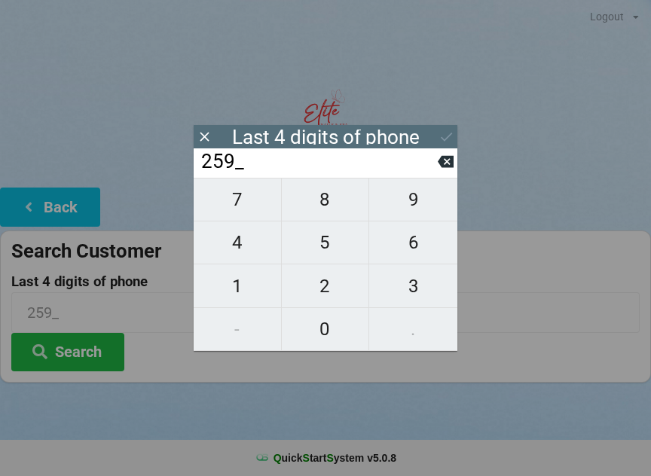
type input "2598"
click at [92, 356] on button "Search" at bounding box center [67, 352] width 113 height 38
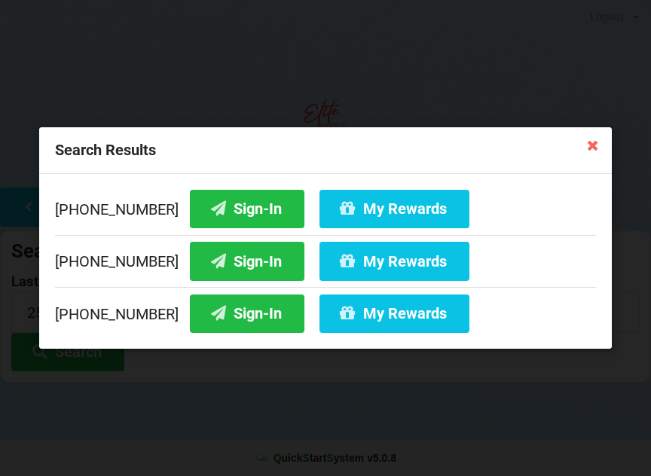
click at [238, 205] on button "Sign-In" at bounding box center [247, 209] width 115 height 38
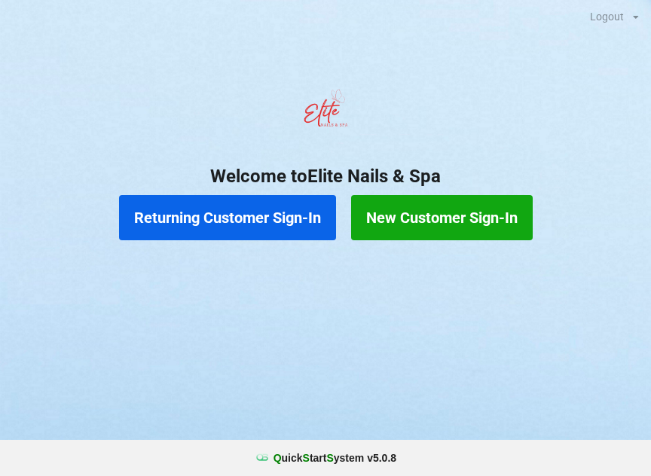
click at [209, 232] on button "Returning Customer Sign-In" at bounding box center [227, 217] width 217 height 45
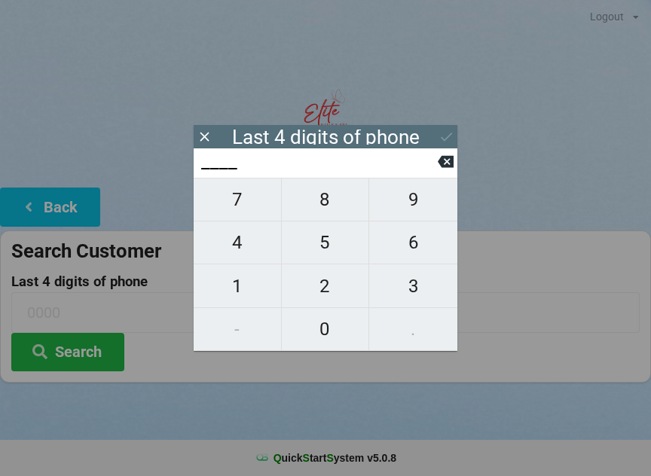
click at [334, 212] on span "8" at bounding box center [325, 200] width 87 height 32
type input "8___"
click at [344, 287] on span "2" at bounding box center [325, 287] width 87 height 32
type input "82__"
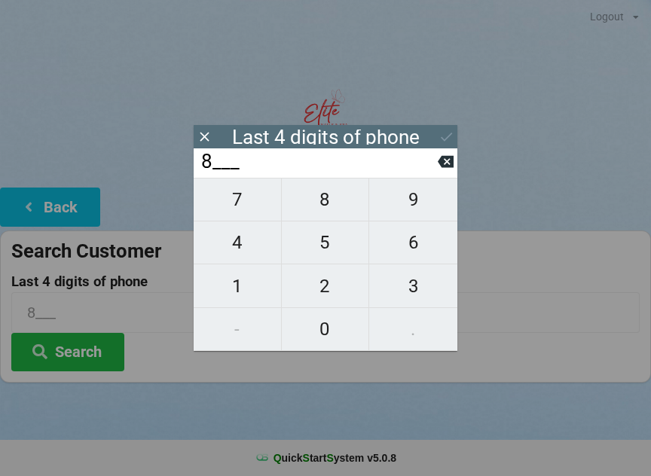
type input "82__"
click at [413, 302] on span "3" at bounding box center [413, 287] width 88 height 32
type input "823_"
click at [242, 281] on span "1" at bounding box center [237, 287] width 87 height 32
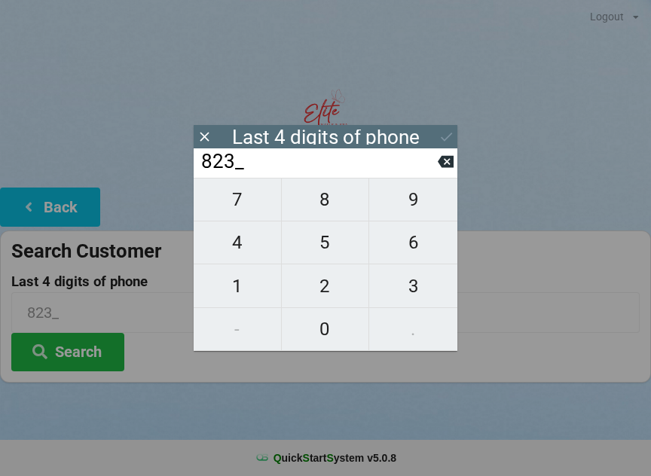
type input "8231"
click at [442, 137] on icon at bounding box center [446, 137] width 11 height 9
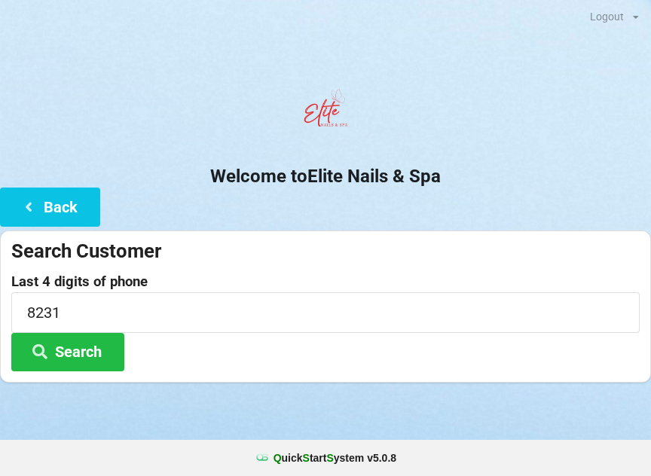
click at [93, 348] on button "Search" at bounding box center [67, 352] width 113 height 38
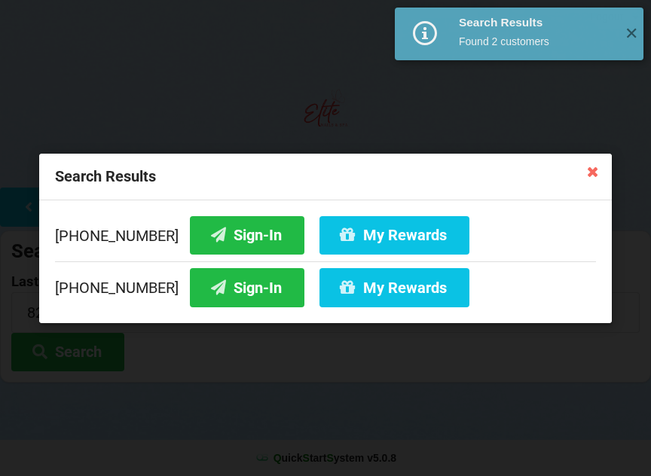
click at [239, 292] on button "Sign-In" at bounding box center [247, 287] width 115 height 38
